Goal: Transaction & Acquisition: Obtain resource

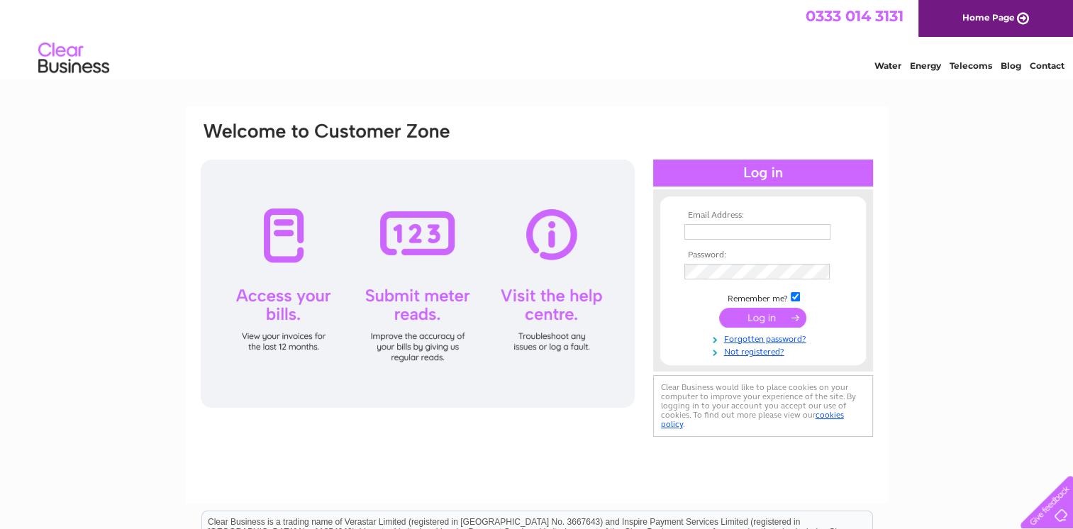
click at [759, 231] on input "text" at bounding box center [758, 232] width 146 height 16
type input "carolinebuchan@wellwoodleslie.com"
click at [719, 309] on input "submit" at bounding box center [762, 319] width 87 height 20
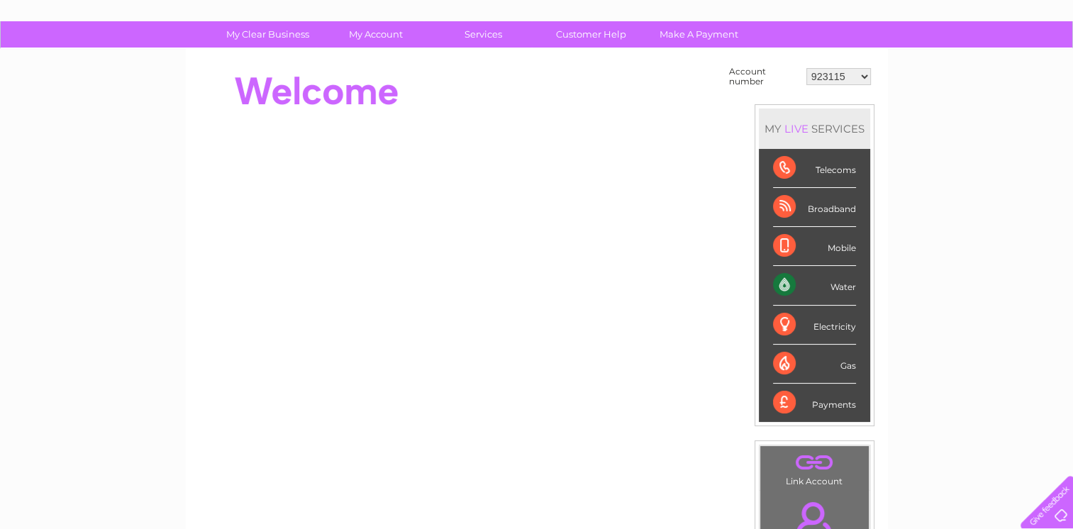
scroll to position [65, 0]
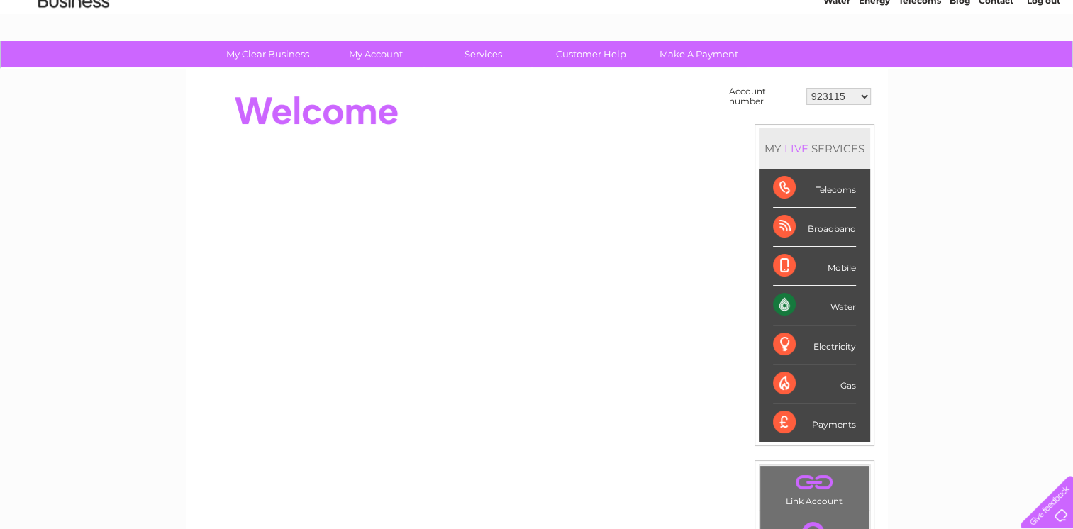
click at [855, 95] on select "923115 30265106 30310754" at bounding box center [839, 96] width 65 height 17
click at [807, 88] on select "923115 30265106 30310754" at bounding box center [839, 96] width 65 height 17
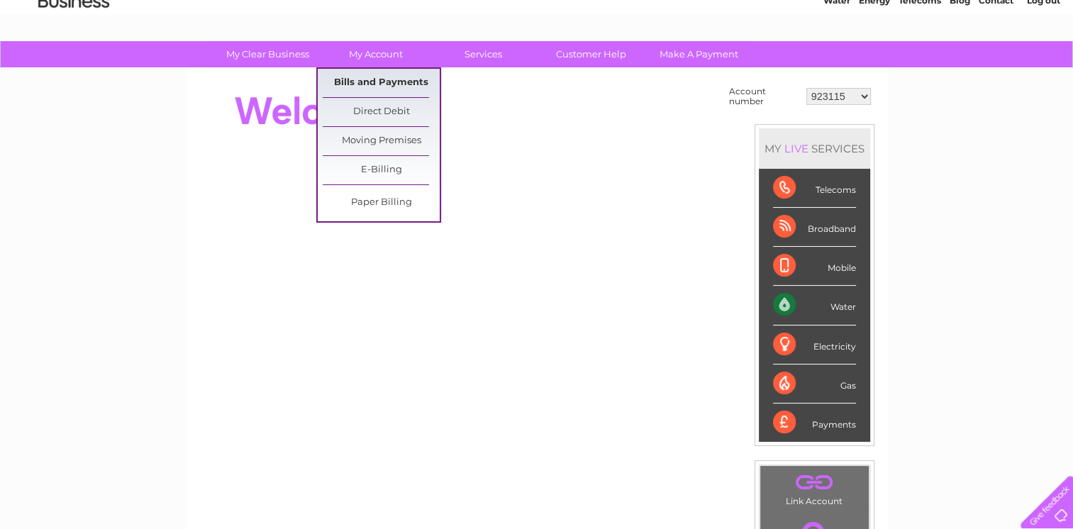
click at [388, 85] on link "Bills and Payments" at bounding box center [381, 83] width 117 height 28
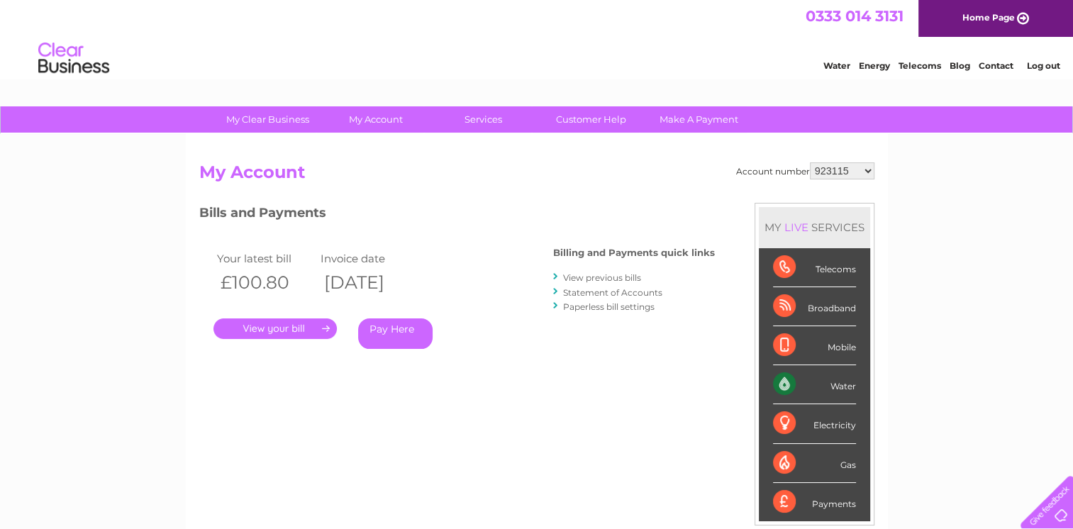
click at [278, 329] on link "." at bounding box center [275, 329] width 123 height 21
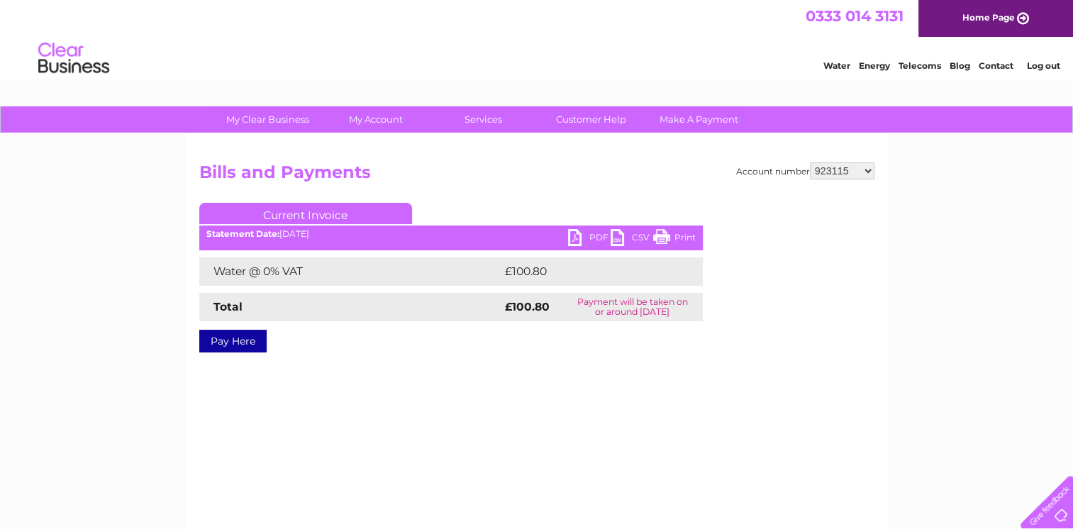
click at [587, 237] on link "PDF" at bounding box center [589, 239] width 43 height 21
click at [863, 169] on select "923115 30265106 30310754" at bounding box center [842, 170] width 65 height 17
select select "30265106"
click at [810, 162] on select "923115 30265106 30310754" at bounding box center [842, 170] width 65 height 17
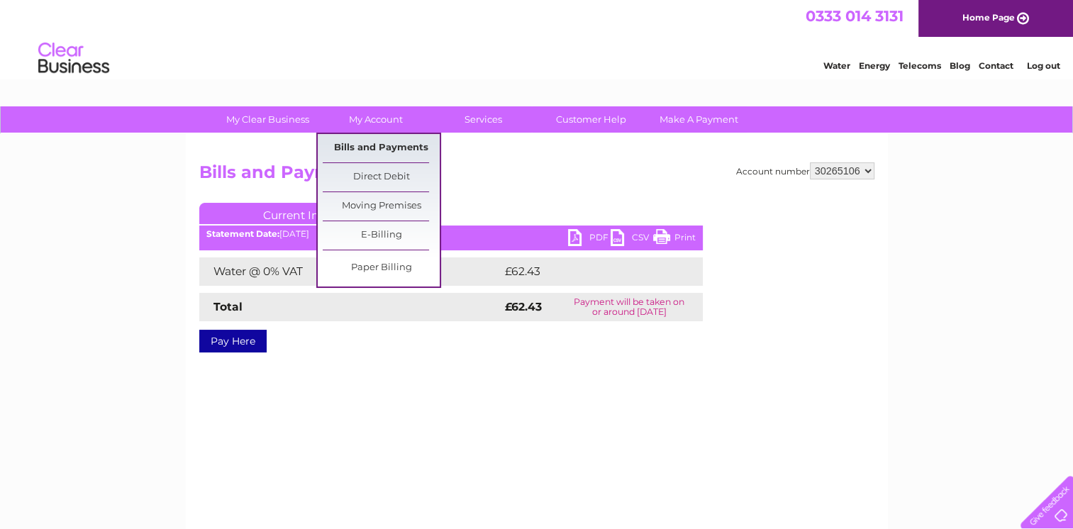
click at [397, 140] on link "Bills and Payments" at bounding box center [381, 148] width 117 height 28
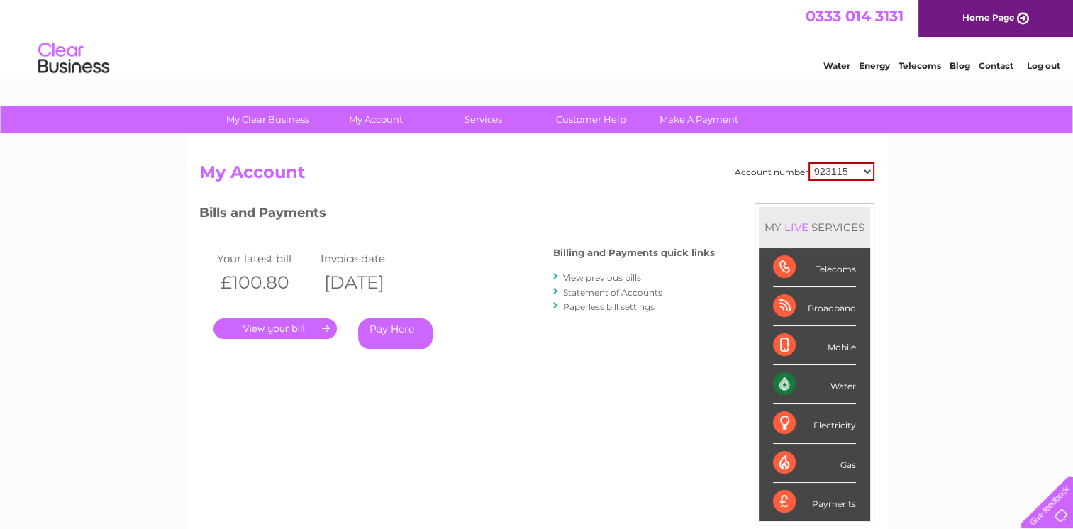
click at [293, 327] on link "." at bounding box center [275, 329] width 123 height 21
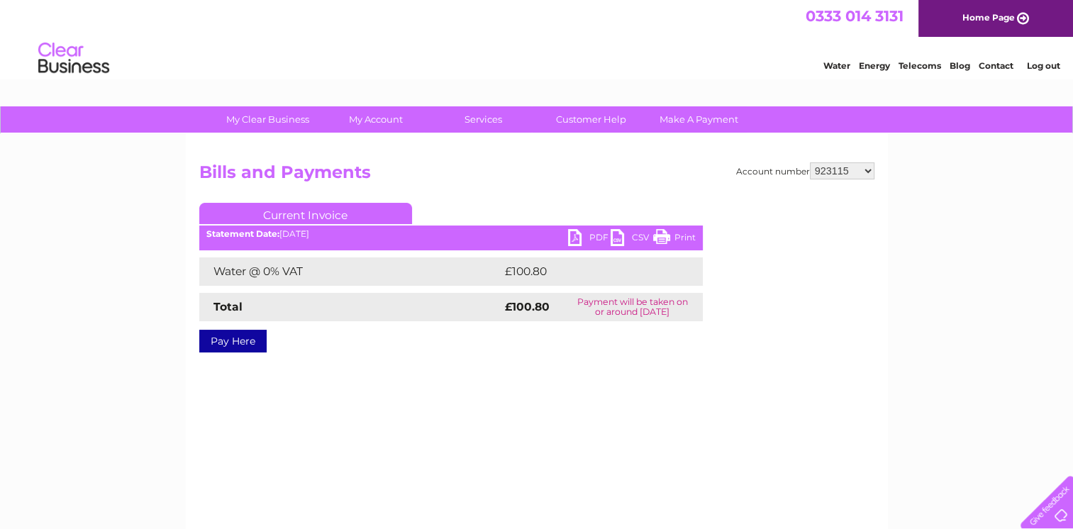
click at [863, 170] on select "923115 30265106 30310754" at bounding box center [842, 170] width 65 height 17
select select "30265106"
click at [810, 162] on select "923115 30265106 30310754" at bounding box center [842, 170] width 65 height 17
click at [591, 238] on link "PDF" at bounding box center [589, 239] width 43 height 21
click at [870, 170] on select "923115 30265106 30310754" at bounding box center [842, 170] width 65 height 17
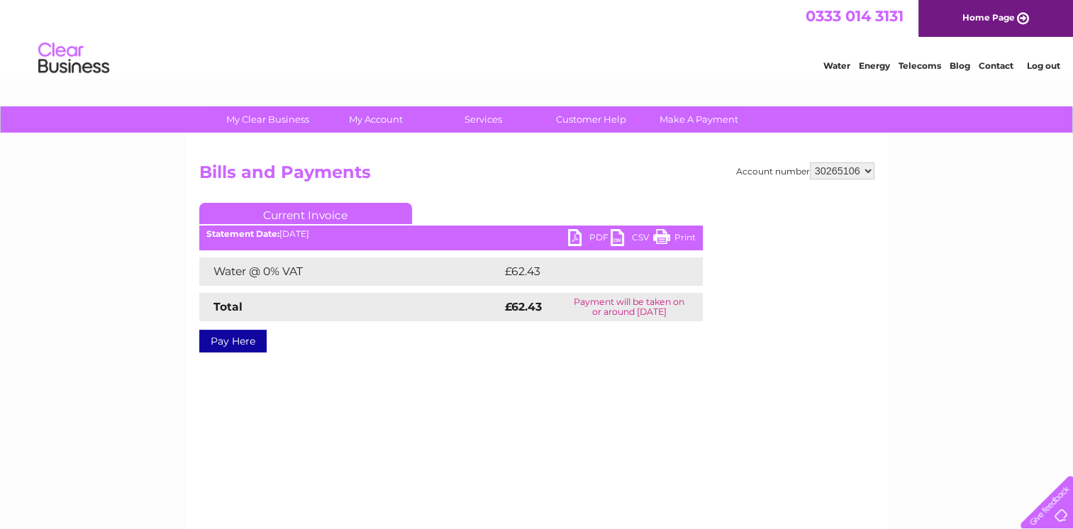
select select "30310754"
click at [810, 162] on select "923115 30265106 30310754" at bounding box center [842, 170] width 65 height 17
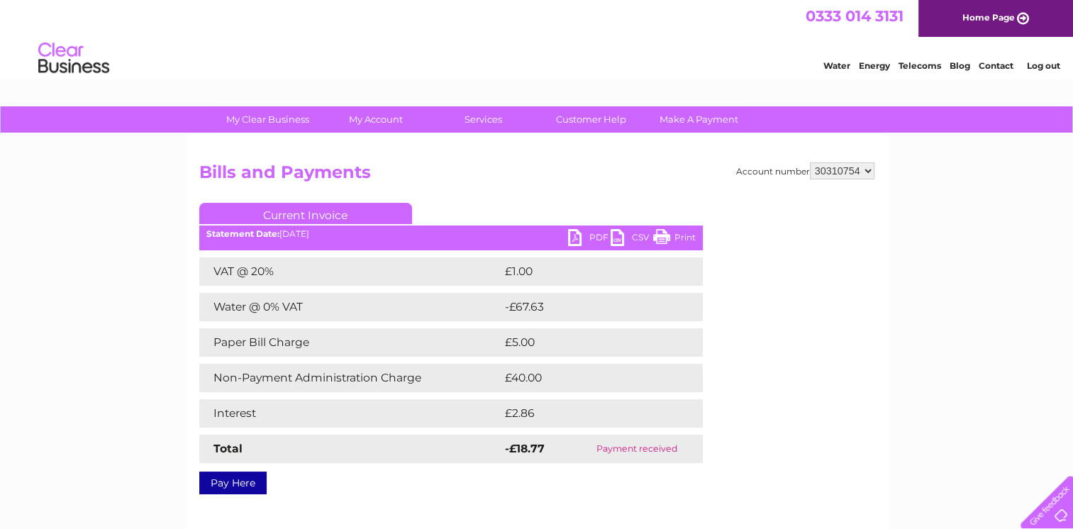
click at [1047, 67] on link "Log out" at bounding box center [1042, 65] width 33 height 11
